Goal: Transaction & Acquisition: Book appointment/travel/reservation

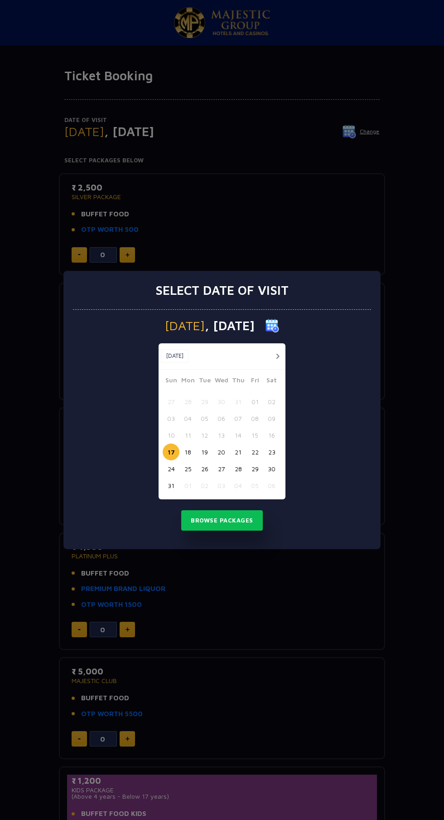
click at [278, 356] on button "button" at bounding box center [277, 356] width 11 height 11
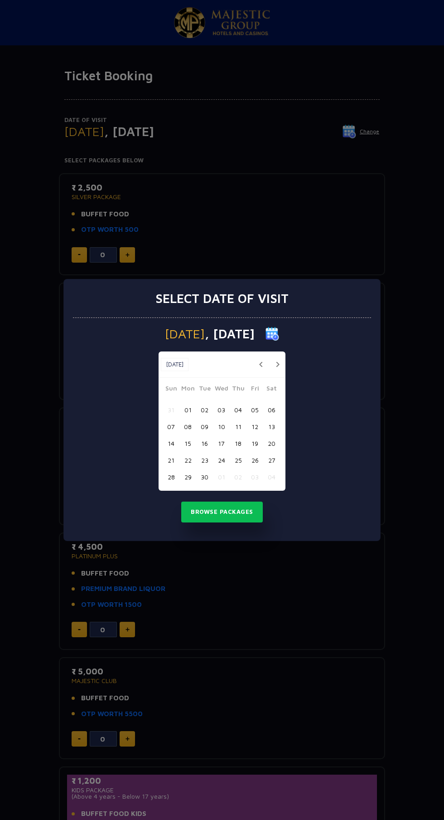
click at [278, 364] on button "button" at bounding box center [277, 364] width 11 height 11
click at [221, 427] on button "08" at bounding box center [221, 426] width 17 height 17
click at [219, 507] on button "Browse Packages" at bounding box center [222, 512] width 82 height 21
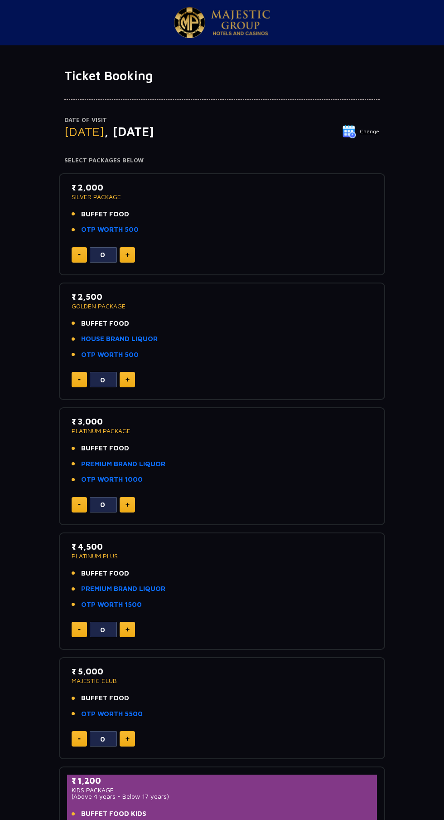
click at [221, 229] on li "OTP WORTH 500" at bounding box center [222, 229] width 301 height 10
click at [97, 183] on p "₹ 2,000" at bounding box center [222, 187] width 301 height 12
click at [85, 227] on link "OTP WORTH 500" at bounding box center [110, 229] width 58 height 10
click at [78, 196] on p "SILVER PACKAGE" at bounding box center [222, 197] width 301 height 6
click at [127, 254] on img at bounding box center [128, 255] width 4 height 5
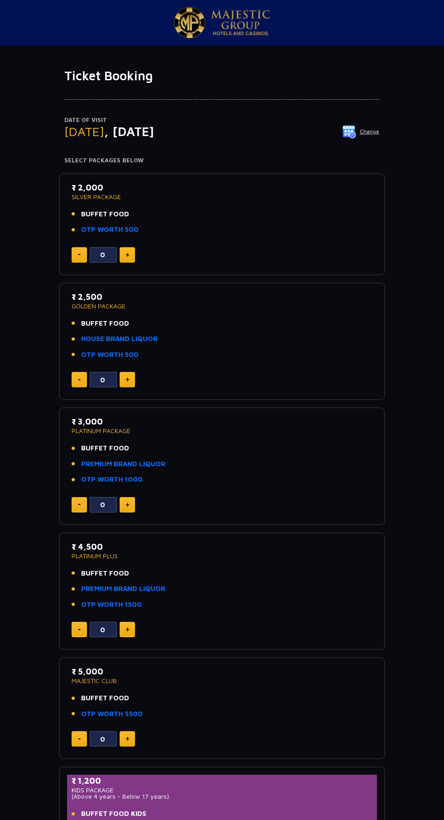
type input "1"
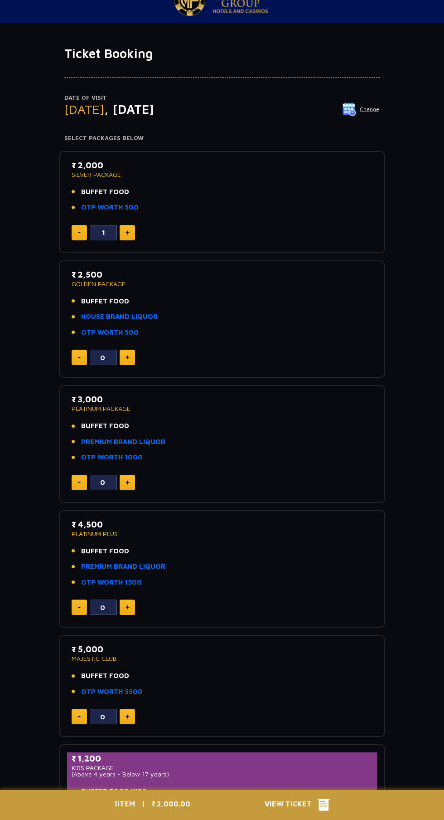
scroll to position [22, 0]
click at [316, 812] on span "View Ticket" at bounding box center [291, 805] width 53 height 14
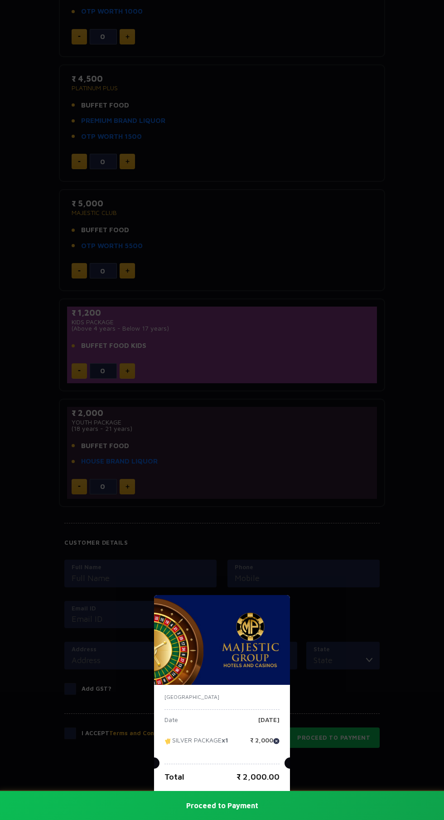
scroll to position [0, 0]
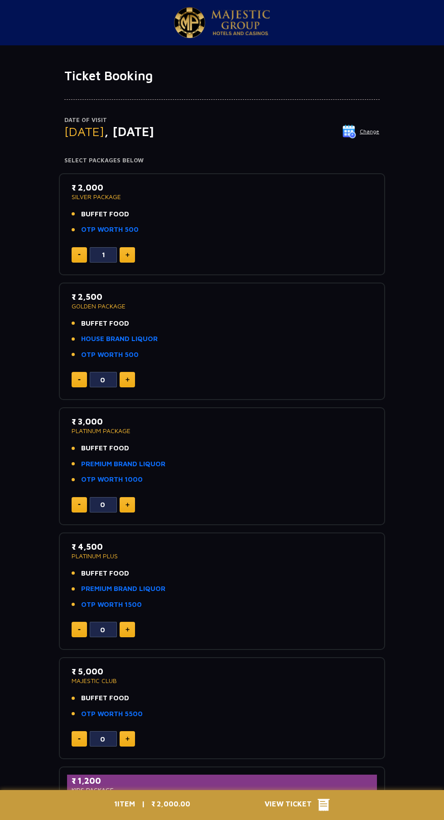
click at [128, 229] on link "OTP WORTH 500" at bounding box center [110, 229] width 58 height 10
